Goal: Task Accomplishment & Management: Manage account settings

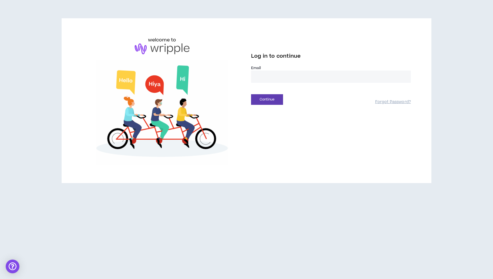
type input "**********"
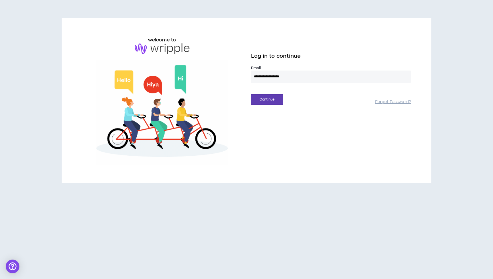
click at [267, 99] on button "Continue" at bounding box center [267, 99] width 32 height 11
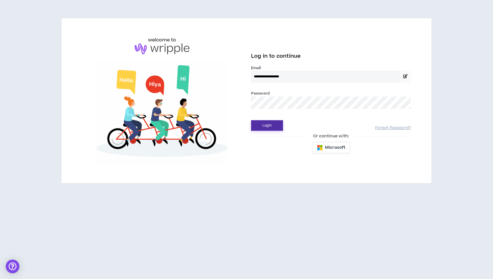
click at [266, 127] on button "Login" at bounding box center [267, 125] width 32 height 11
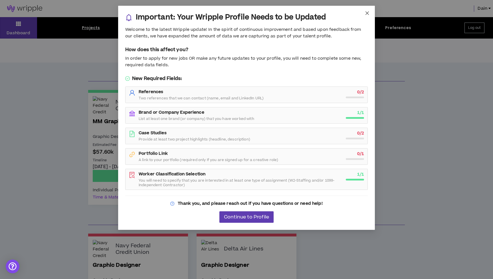
click at [369, 13] on icon "close" at bounding box center [367, 13] width 5 height 5
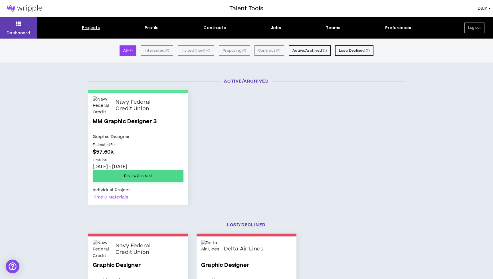
click at [146, 173] on link "Review Contract" at bounding box center [138, 176] width 91 height 12
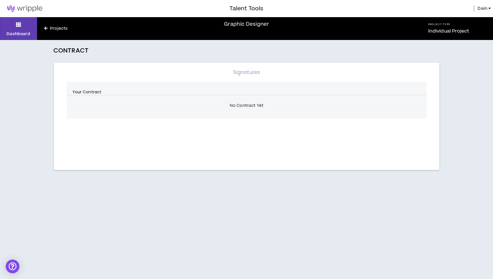
click at [55, 26] on link "Projects" at bounding box center [56, 28] width 38 height 6
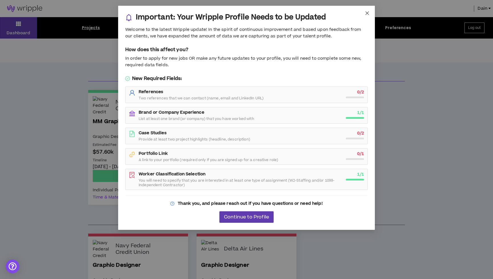
click at [370, 13] on span "Close" at bounding box center [367, 13] width 15 height 15
